Goal: Task Accomplishment & Management: Complete application form

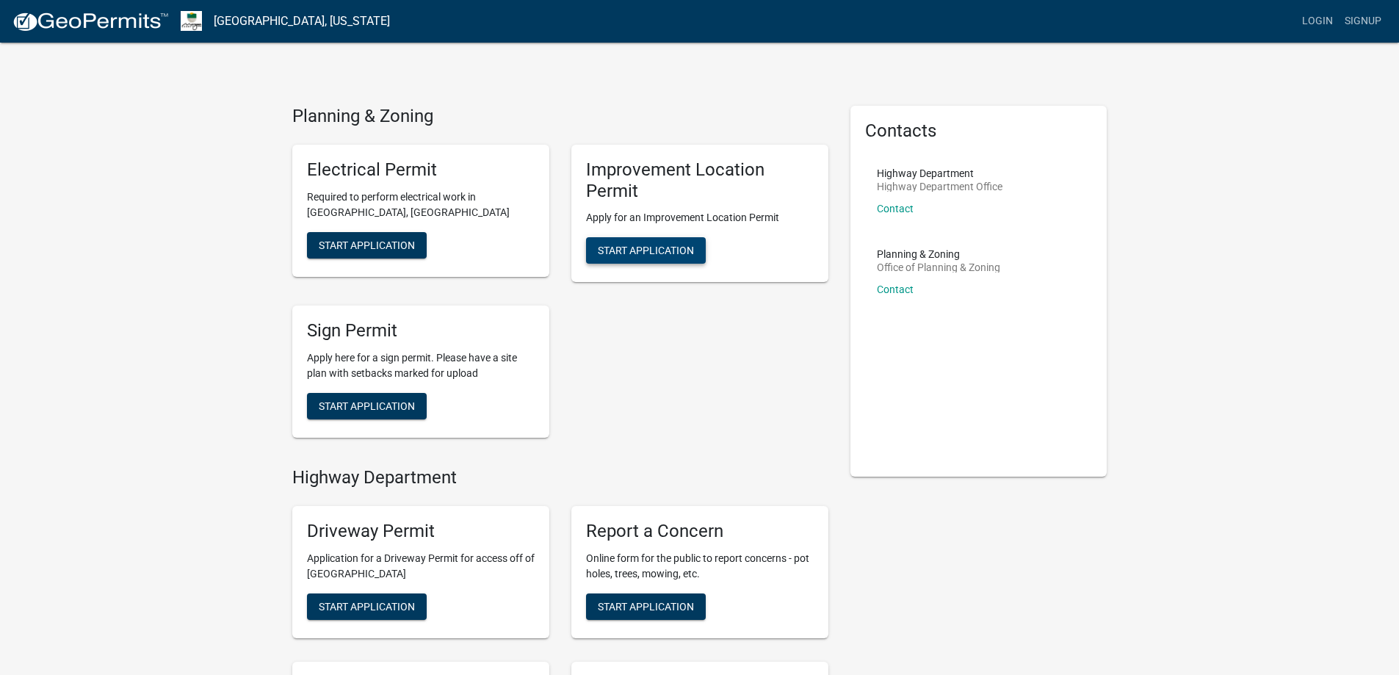
click at [679, 248] on span "Start Application" at bounding box center [646, 251] width 96 height 12
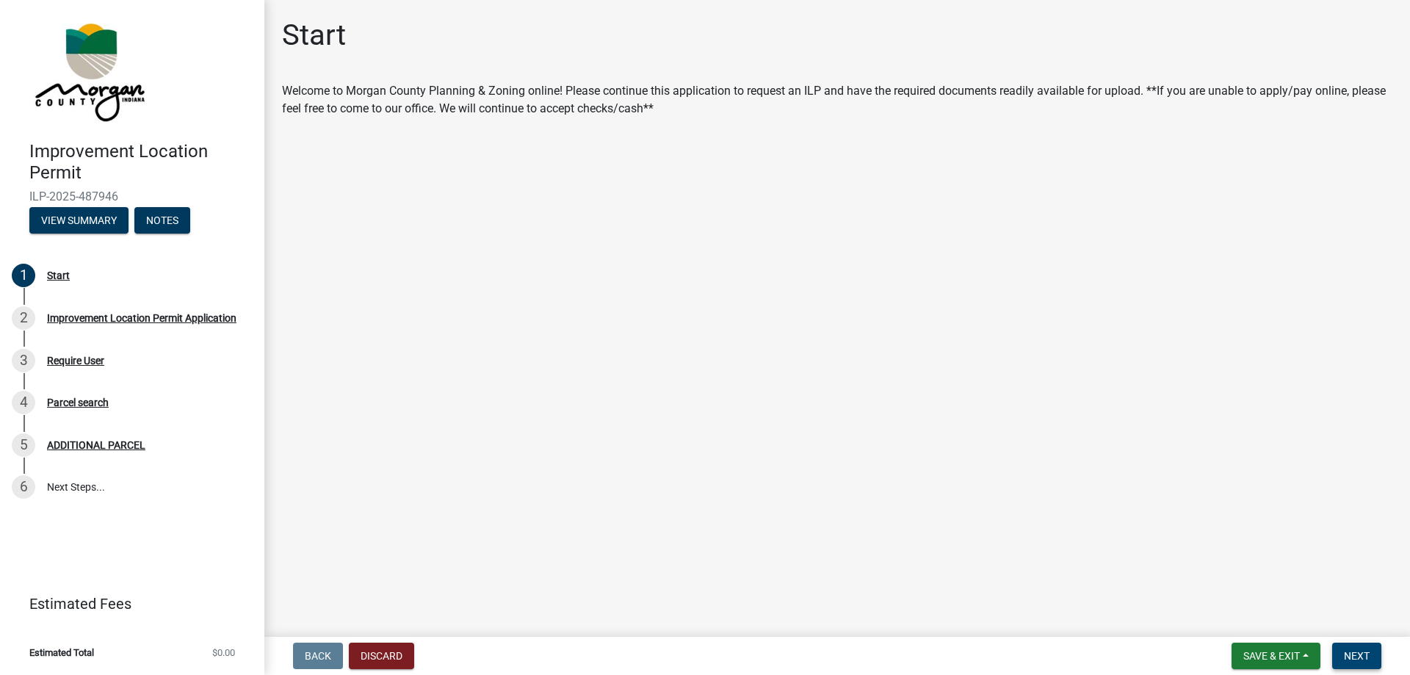
click at [1350, 653] on span "Next" at bounding box center [1357, 656] width 26 height 12
